Goal: Navigation & Orientation: Find specific page/section

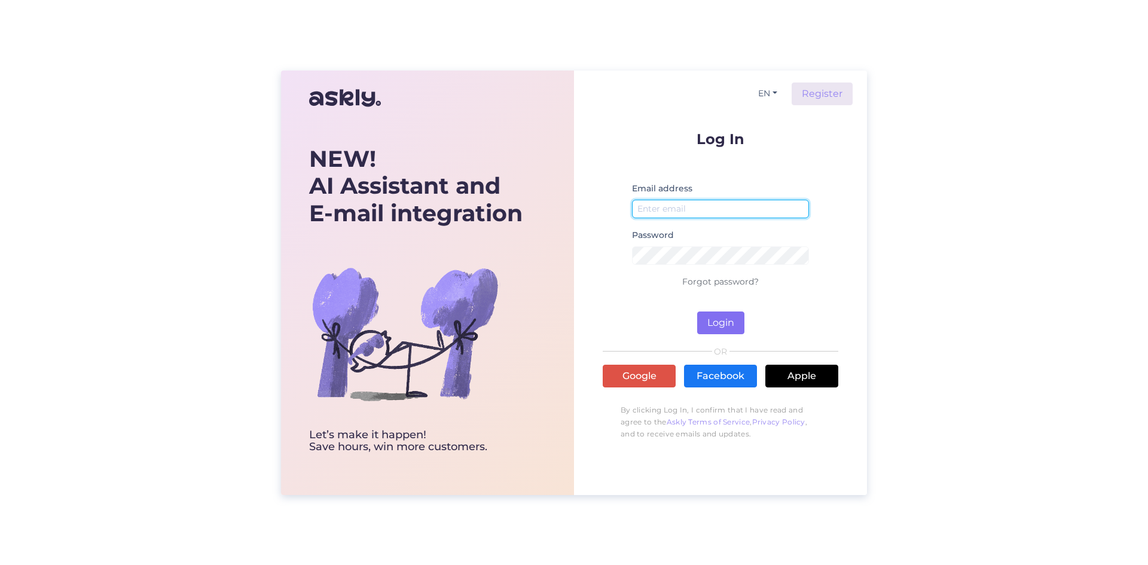
type input "[EMAIL_ADDRESS][DOMAIN_NAME]"
click at [712, 322] on button "Login" at bounding box center [720, 323] width 47 height 23
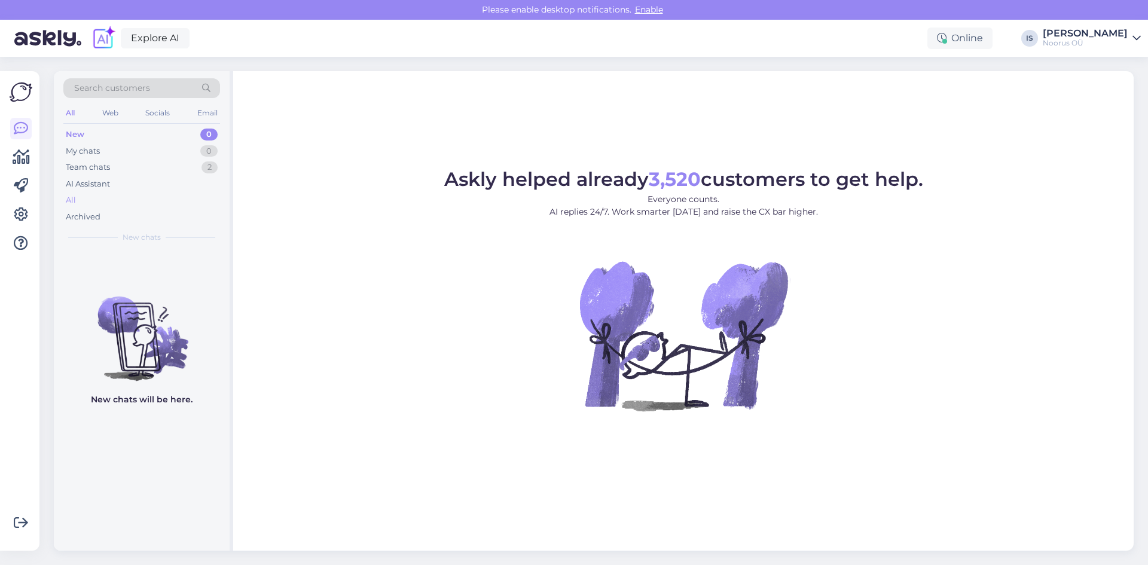
click at [73, 199] on div "All" at bounding box center [71, 200] width 10 height 12
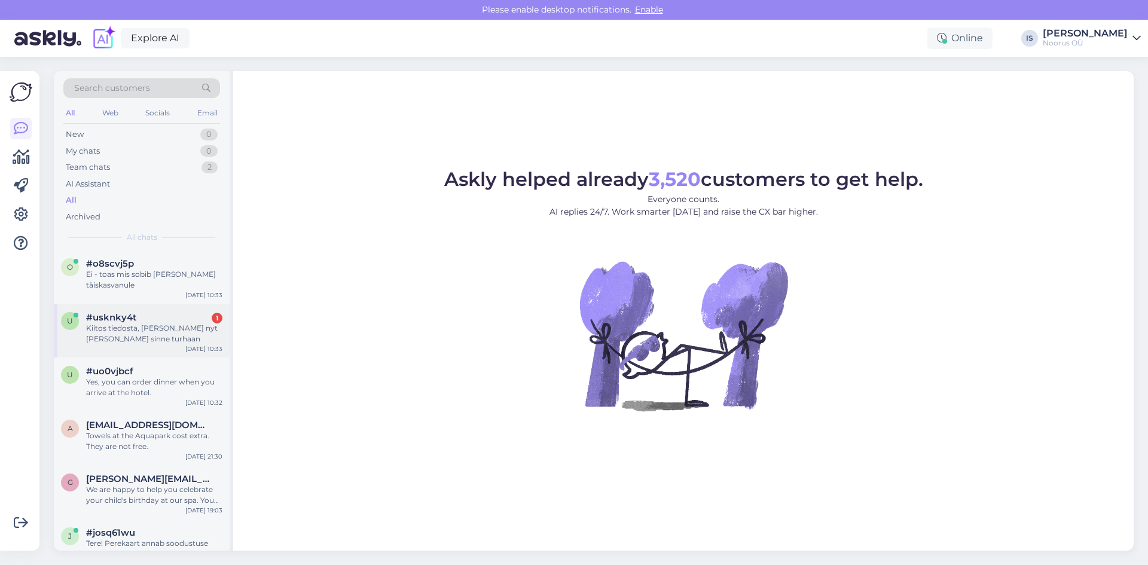
click at [160, 333] on div "Kiitos tiedosta, [PERSON_NAME] nyt [PERSON_NAME] sinne turhaan" at bounding box center [154, 334] width 136 height 22
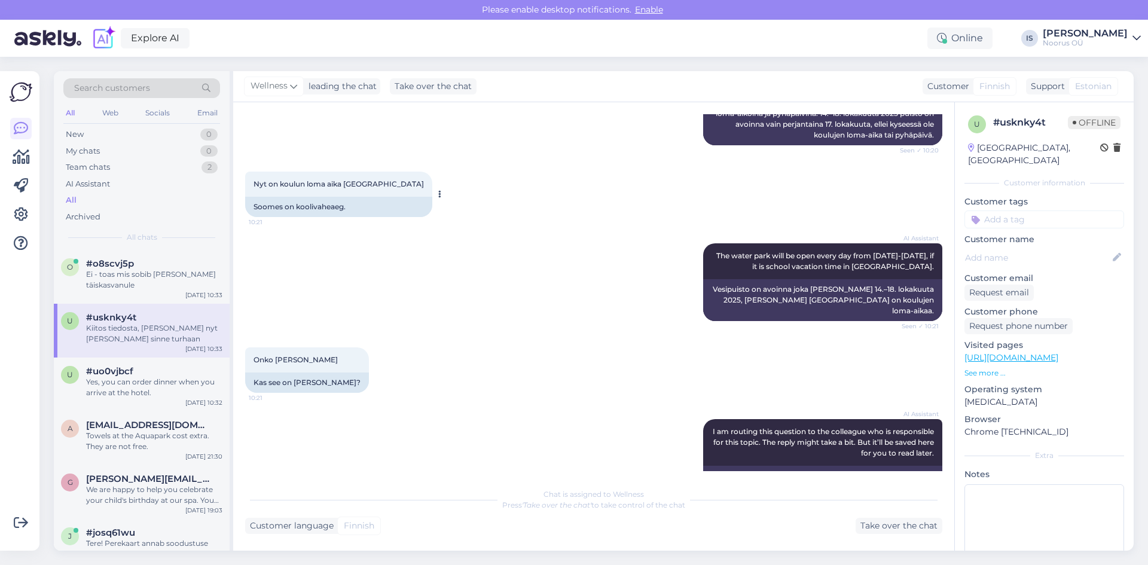
scroll to position [429, 0]
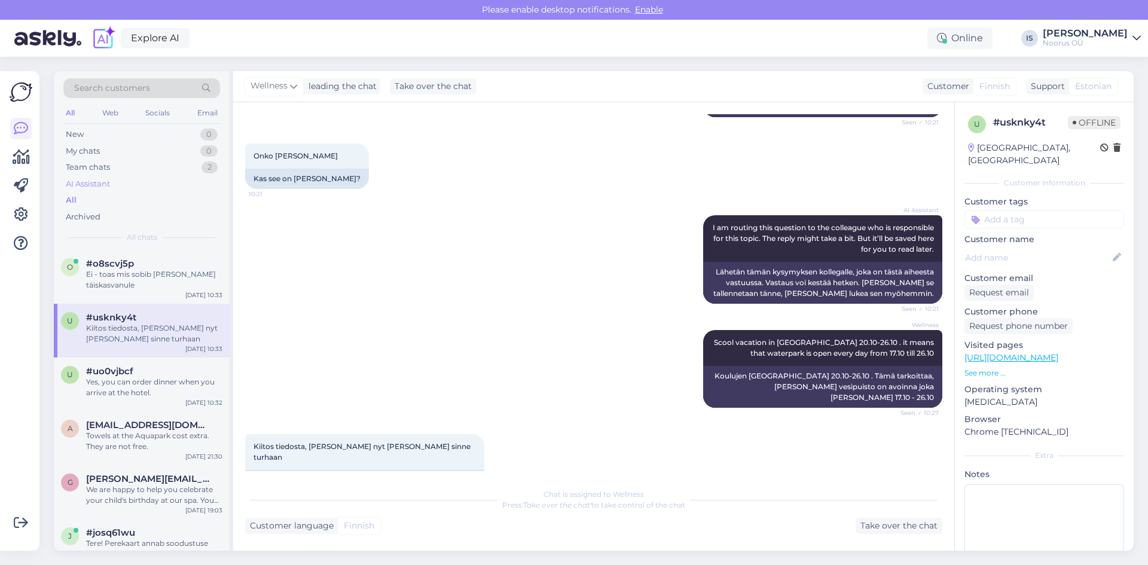
click at [97, 184] on div "AI Assistant" at bounding box center [88, 184] width 44 height 12
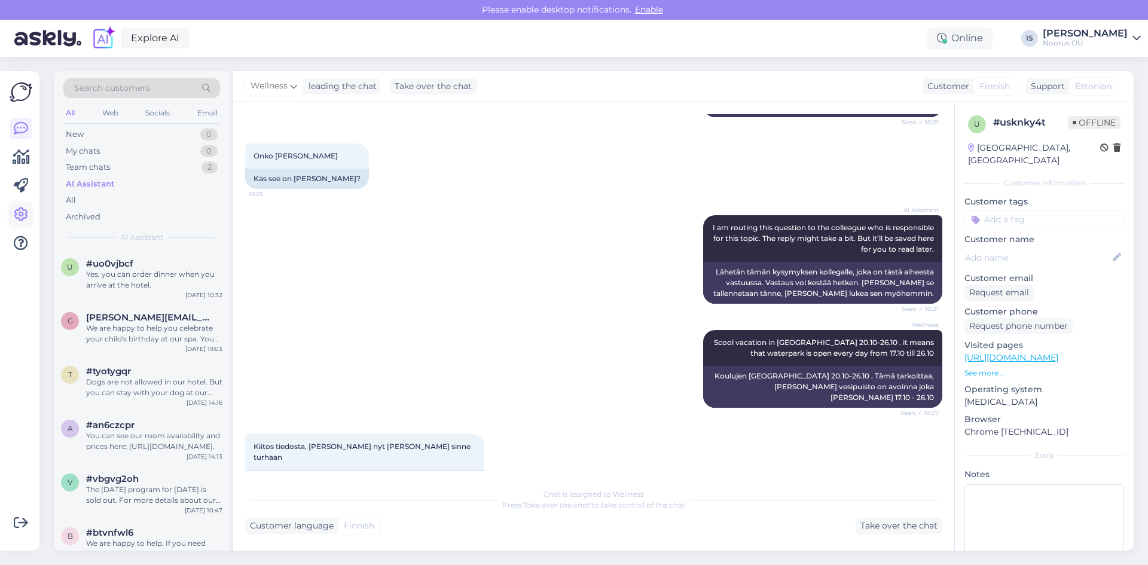
click at [23, 210] on icon at bounding box center [21, 215] width 14 height 14
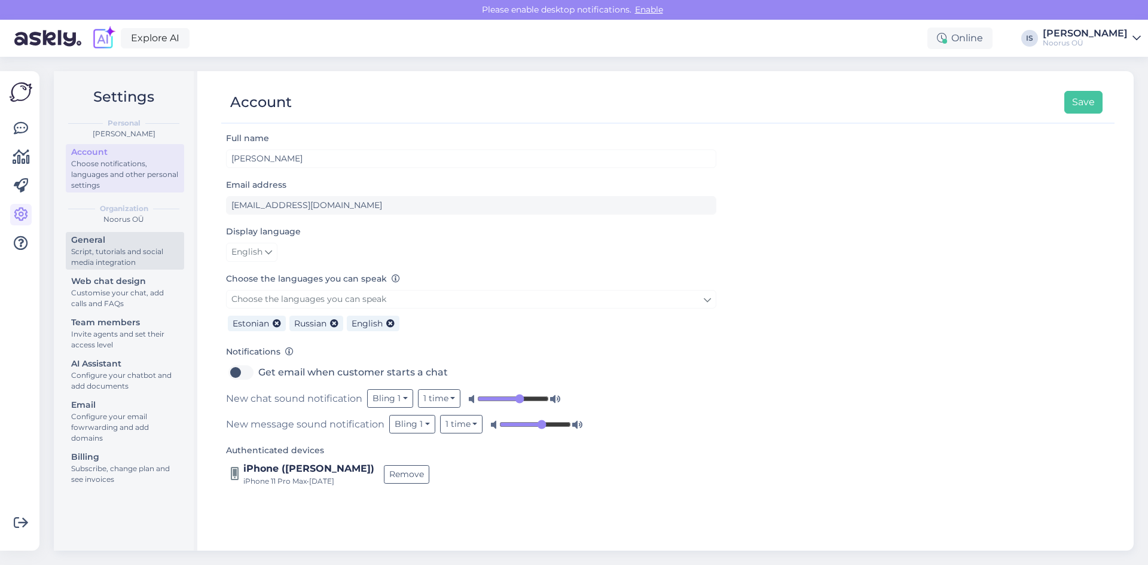
click at [124, 250] on div "Script, tutorials and social media integration" at bounding box center [125, 257] width 108 height 22
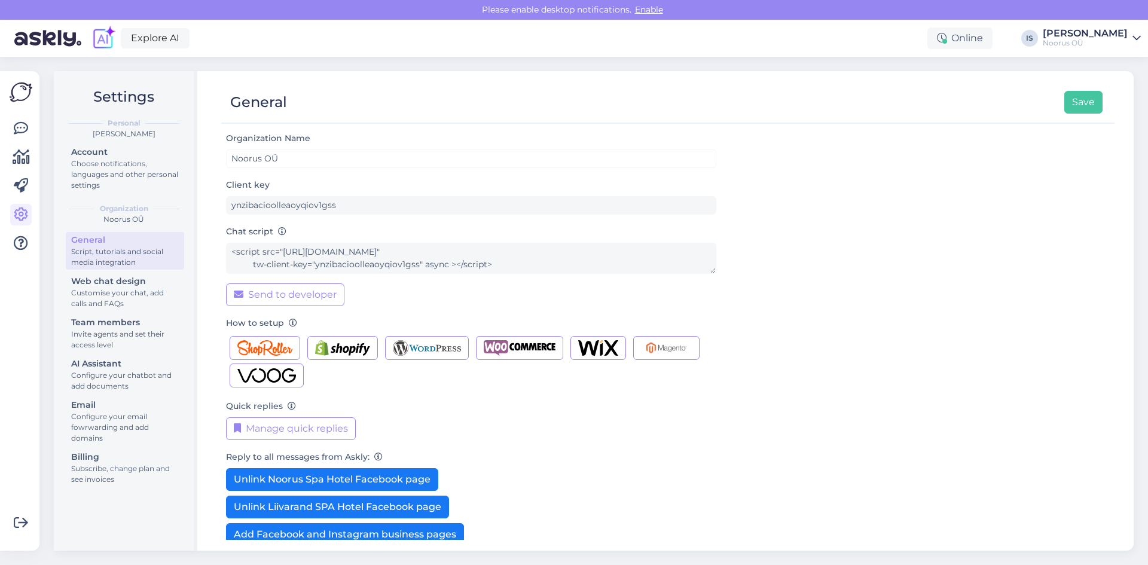
scroll to position [66, 0]
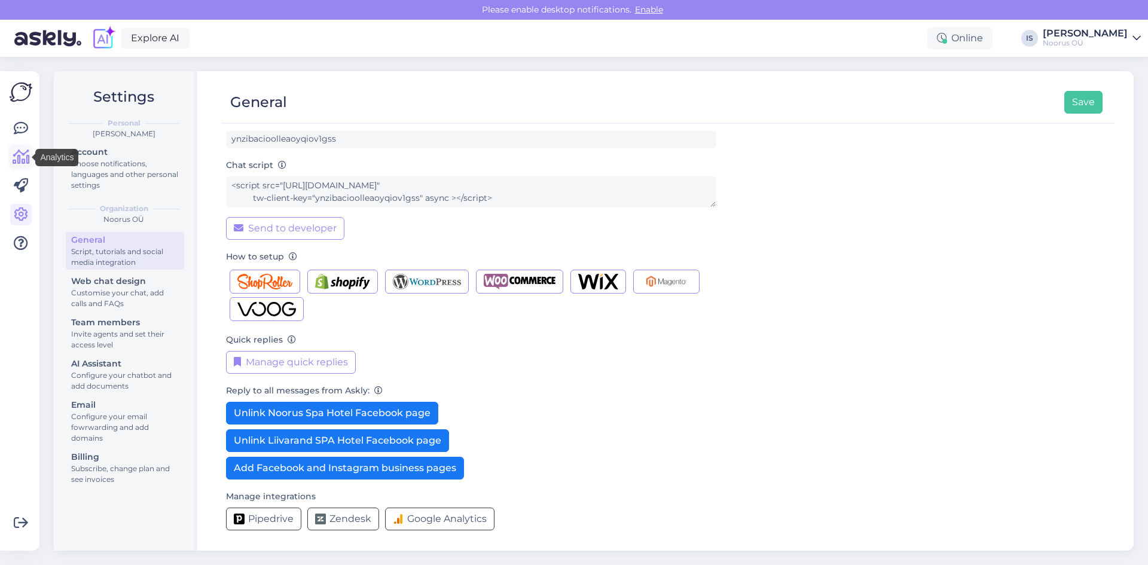
click at [22, 161] on icon at bounding box center [21, 157] width 17 height 14
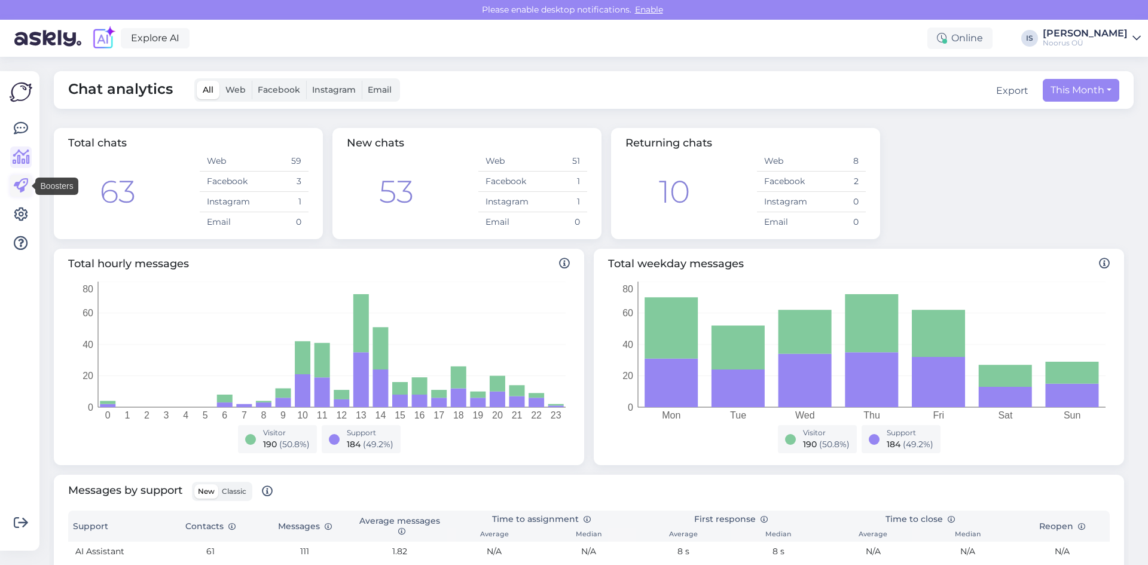
click at [23, 188] on icon at bounding box center [21, 186] width 14 height 14
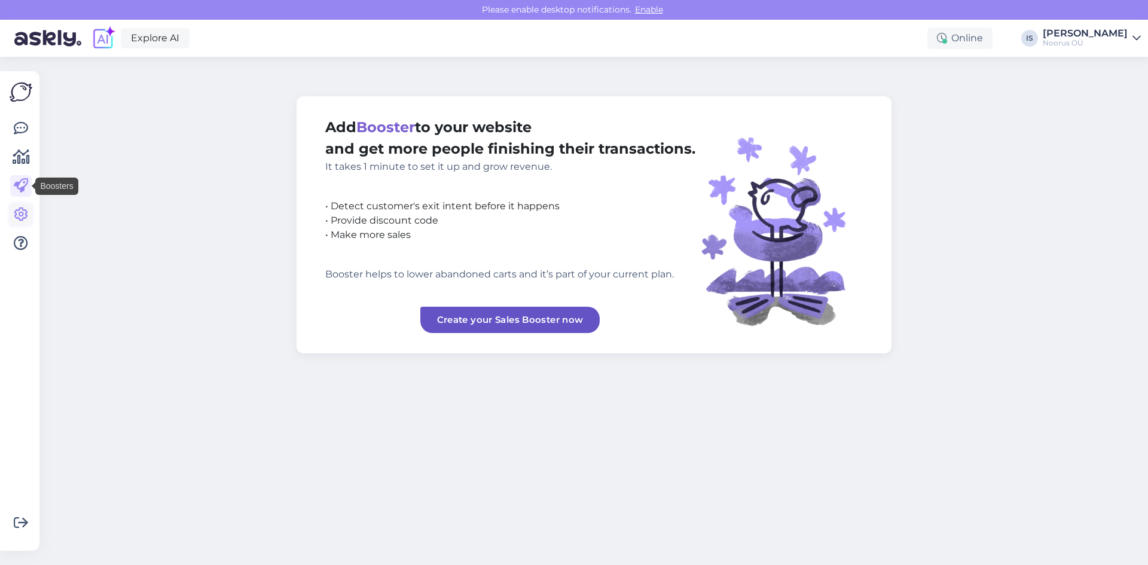
click at [18, 215] on icon at bounding box center [21, 215] width 14 height 14
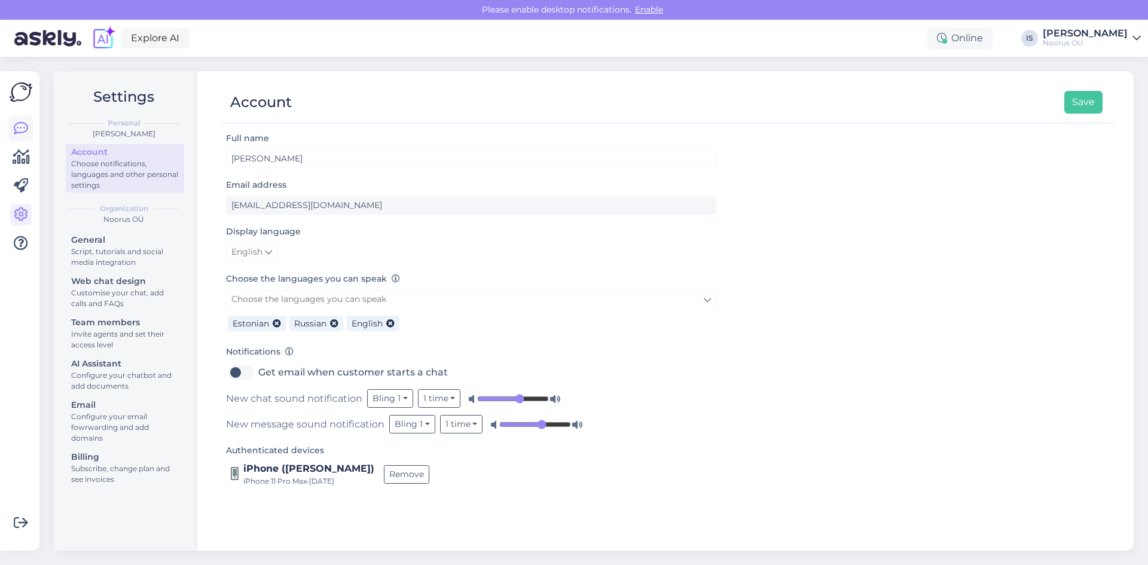
click at [23, 133] on icon at bounding box center [21, 128] width 14 height 14
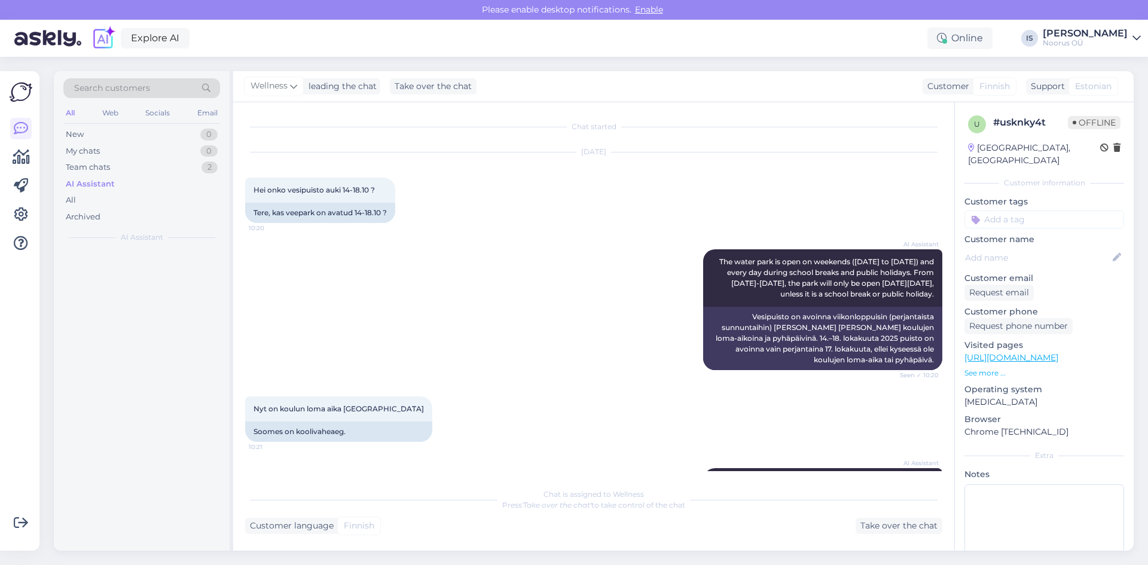
scroll to position [429, 0]
